Goal: Find specific page/section: Find specific page/section

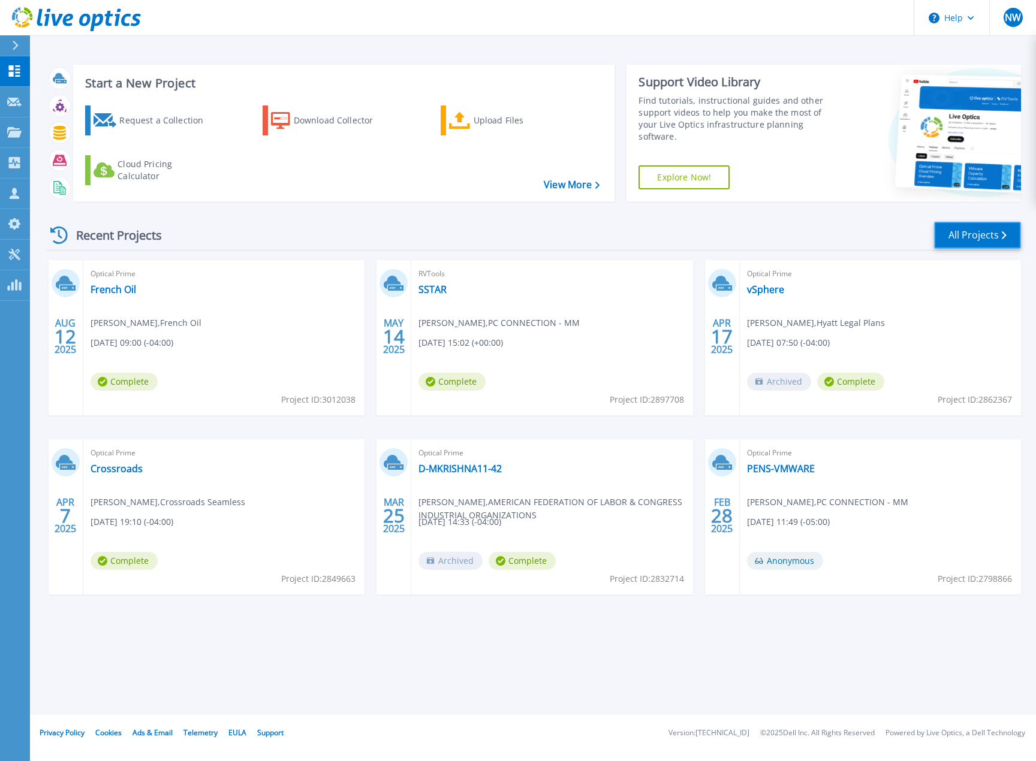
click at [975, 242] on link "All Projects" at bounding box center [977, 235] width 87 height 27
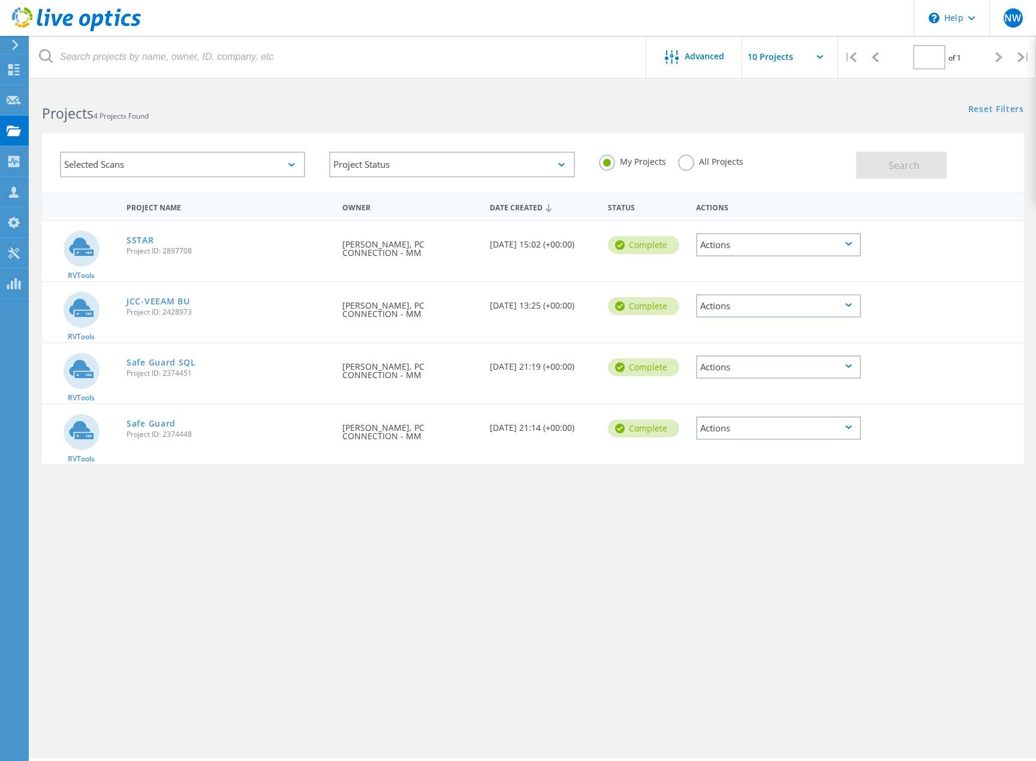
type input "1"
click at [295, 164] on div "Selected Scans 1" at bounding box center [181, 165] width 243 height 26
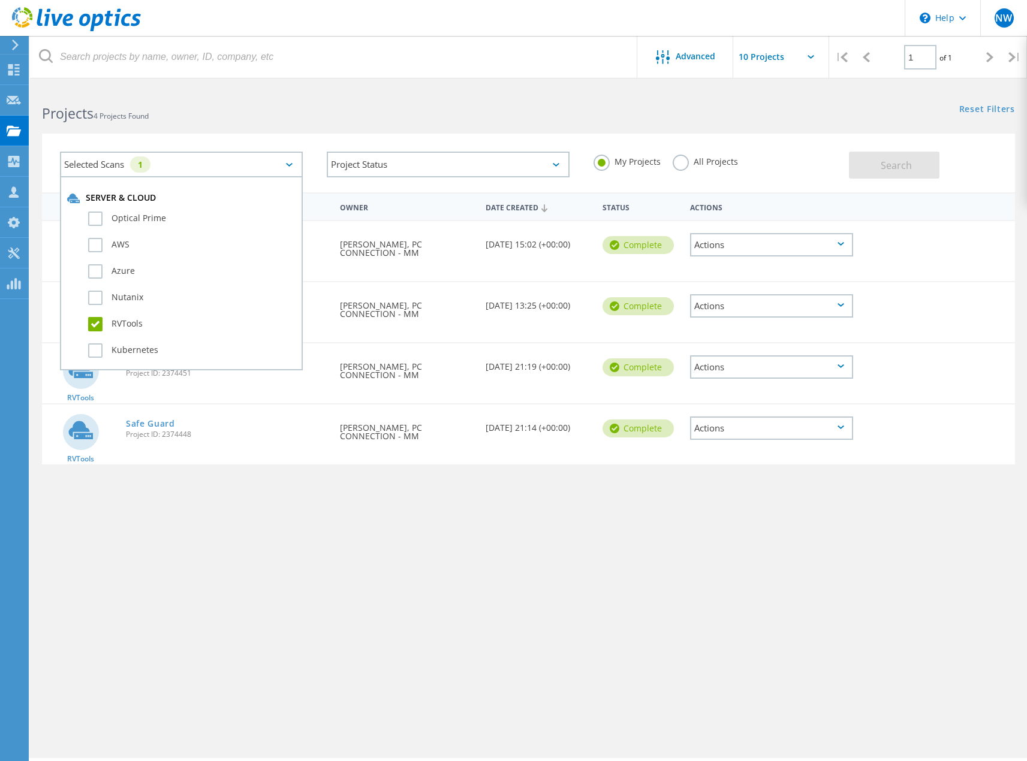
click at [100, 325] on label "RVTools" at bounding box center [191, 324] width 207 height 14
click at [0, 0] on input "RVTools" at bounding box center [0, 0] width 0 height 0
click at [899, 162] on span "Search" at bounding box center [896, 165] width 31 height 13
